Goal: Navigation & Orientation: Find specific page/section

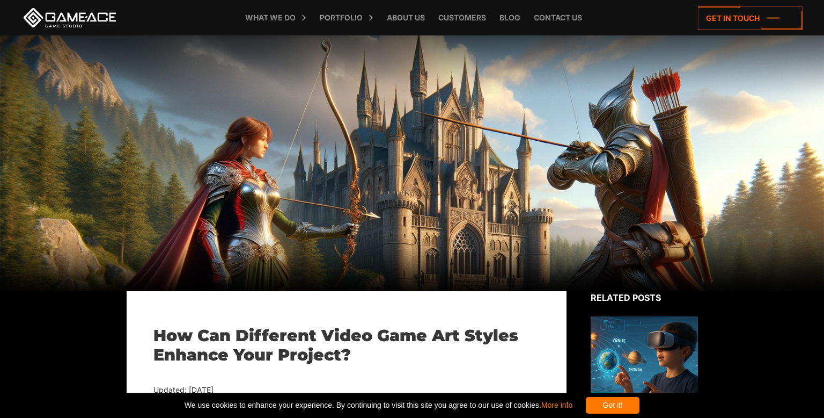
scroll to position [10, 0]
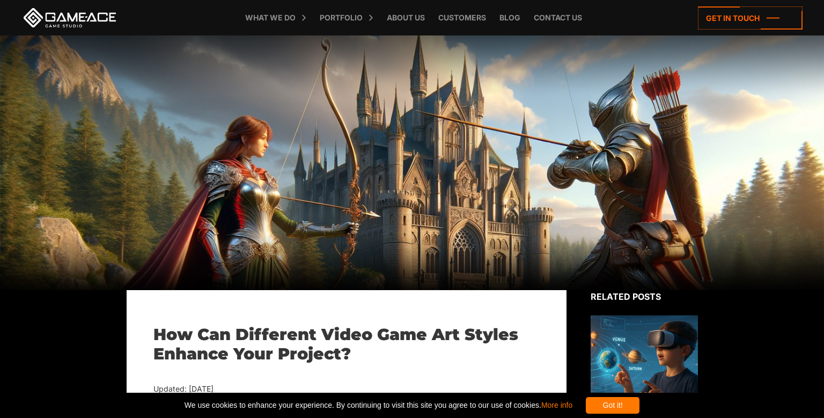
click at [82, 18] on link at bounding box center [69, 17] width 97 height 19
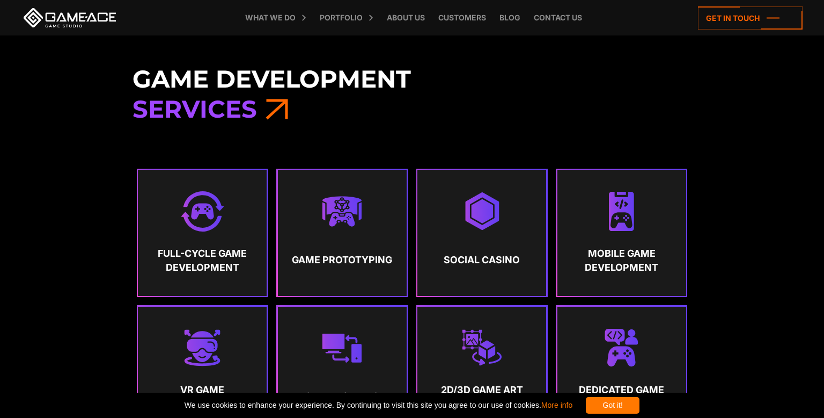
scroll to position [436, 0]
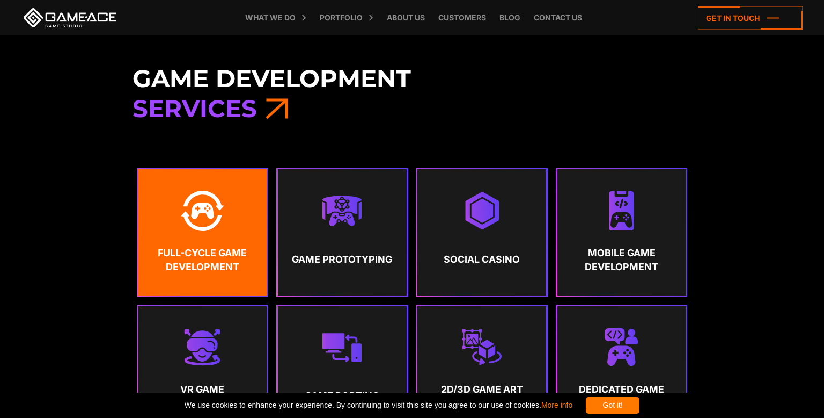
click at [237, 246] on strong "Full-Cycle Game Development" at bounding box center [202, 260] width 109 height 28
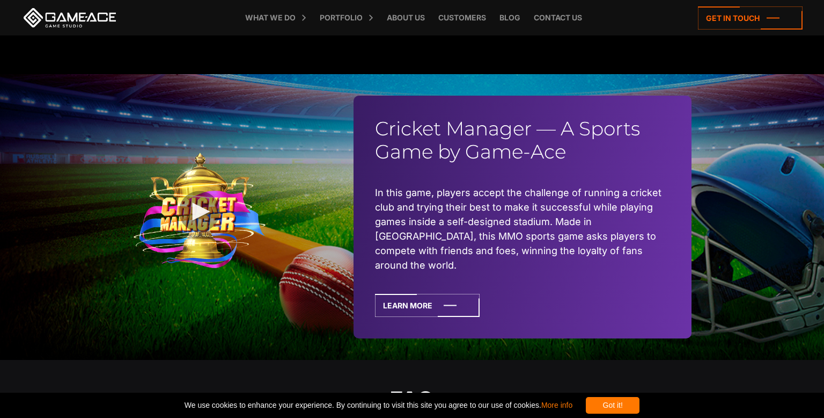
scroll to position [2535, 0]
click at [196, 199] on link at bounding box center [200, 217] width 134 height 129
click at [201, 216] on link at bounding box center [200, 217] width 134 height 129
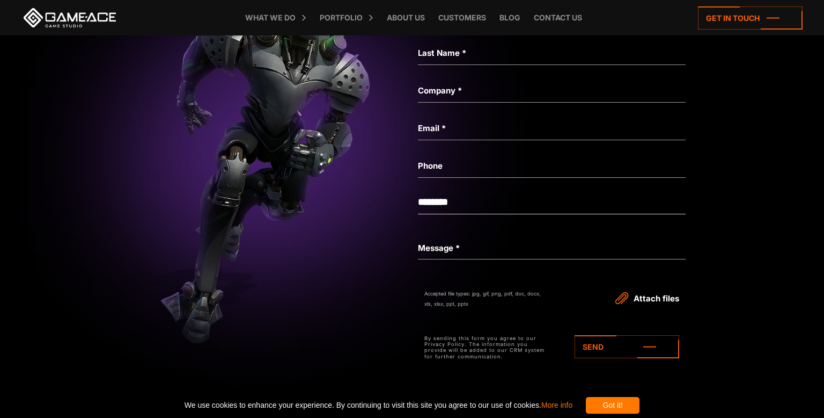
scroll to position [3506, 0]
